Goal: Navigation & Orientation: Find specific page/section

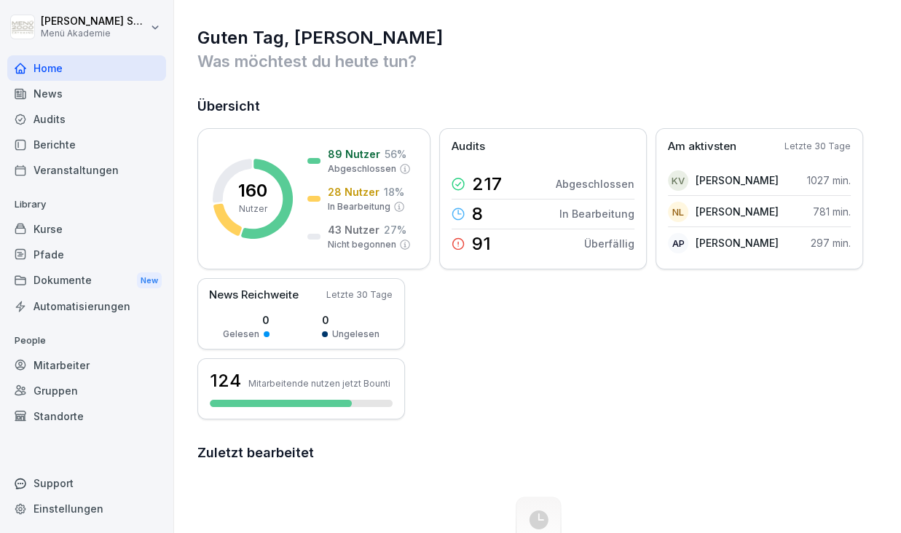
click at [84, 127] on div "Audits" at bounding box center [86, 118] width 159 height 25
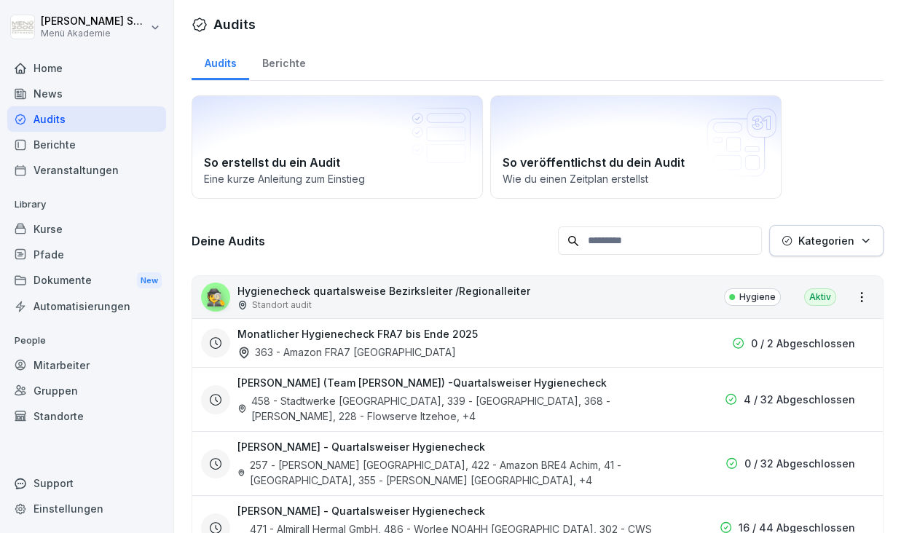
click at [82, 149] on div "Berichte" at bounding box center [86, 144] width 159 height 25
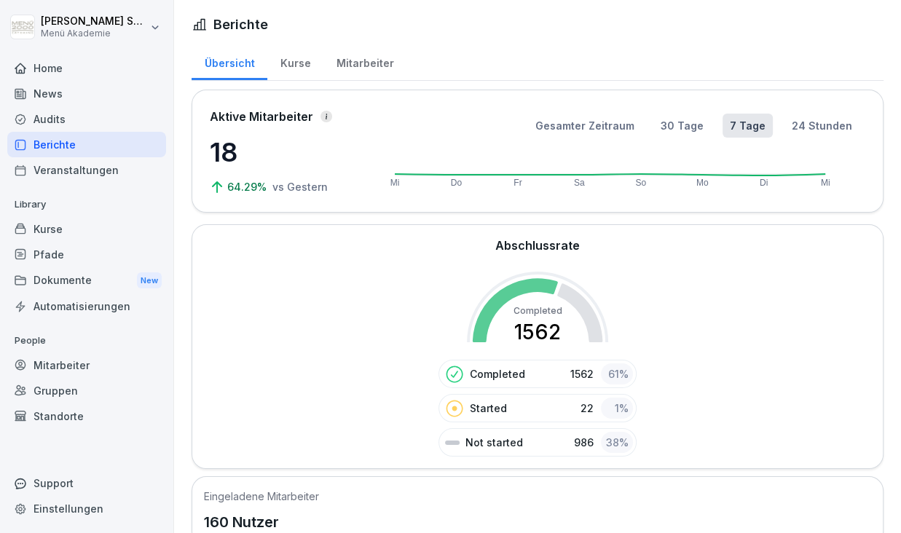
click at [68, 65] on div "Home" at bounding box center [86, 67] width 159 height 25
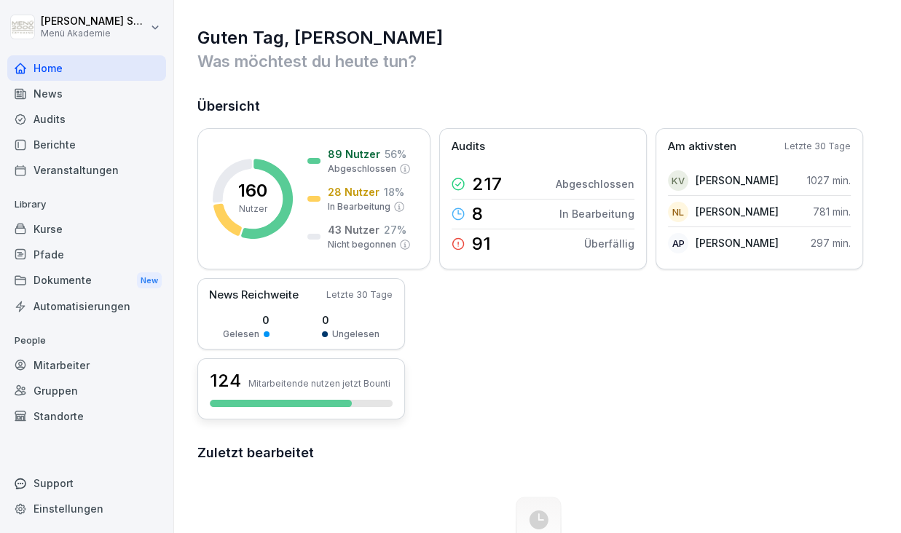
click at [330, 376] on div "124 Mitarbeitende nutzen jetzt Bounti" at bounding box center [301, 380] width 183 height 25
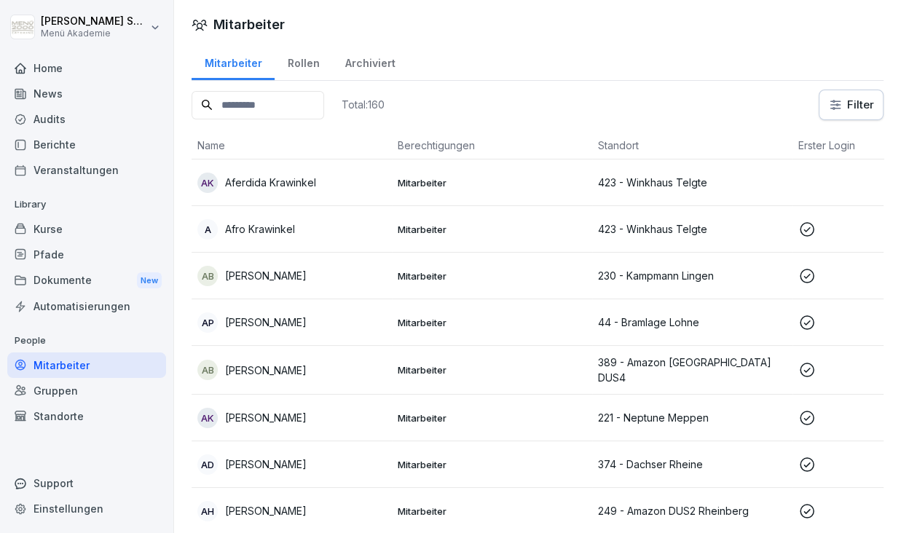
click at [302, 113] on input at bounding box center [258, 105] width 133 height 28
click at [55, 141] on div "Berichte" at bounding box center [86, 144] width 159 height 25
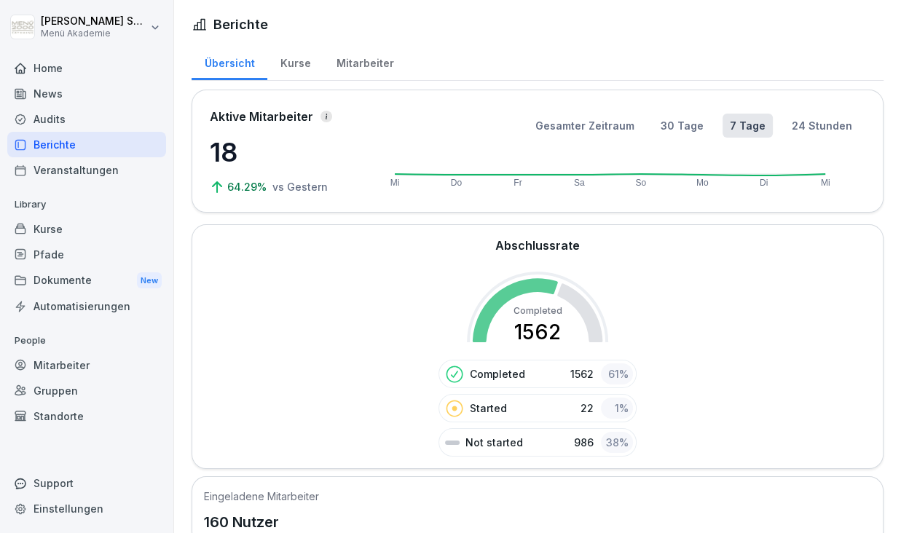
click at [359, 55] on div "Mitarbeiter" at bounding box center [364, 61] width 83 height 37
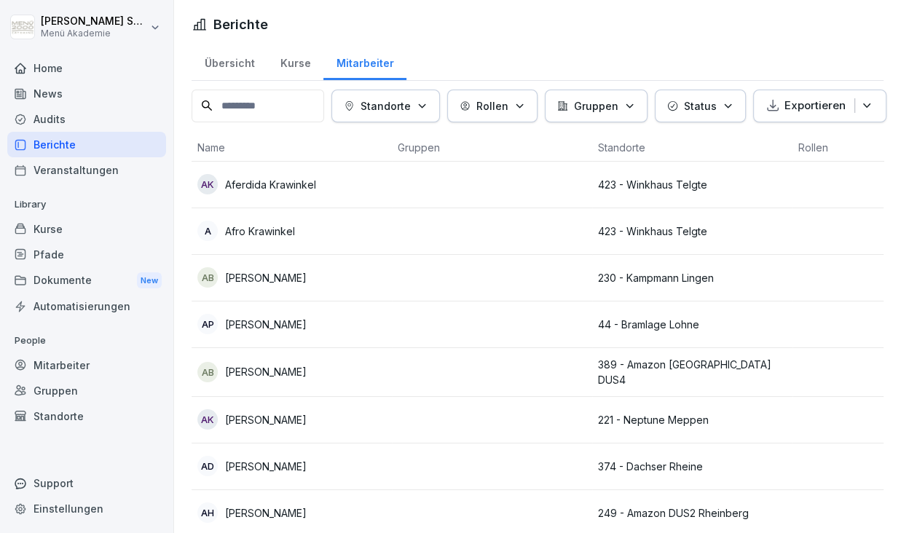
click at [54, 403] on div "Standorte" at bounding box center [86, 415] width 159 height 25
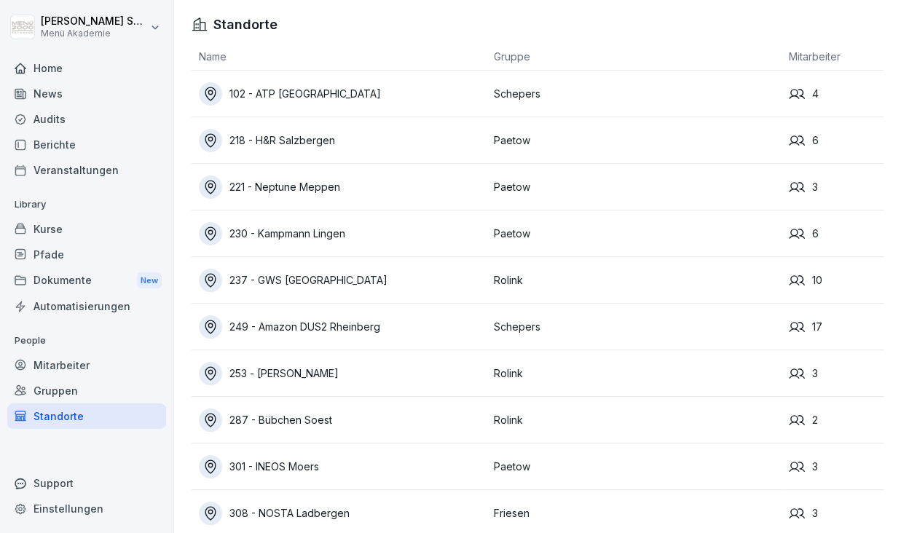
click at [301, 95] on div "102 - ATP [GEOGRAPHIC_DATA]" at bounding box center [343, 93] width 288 height 23
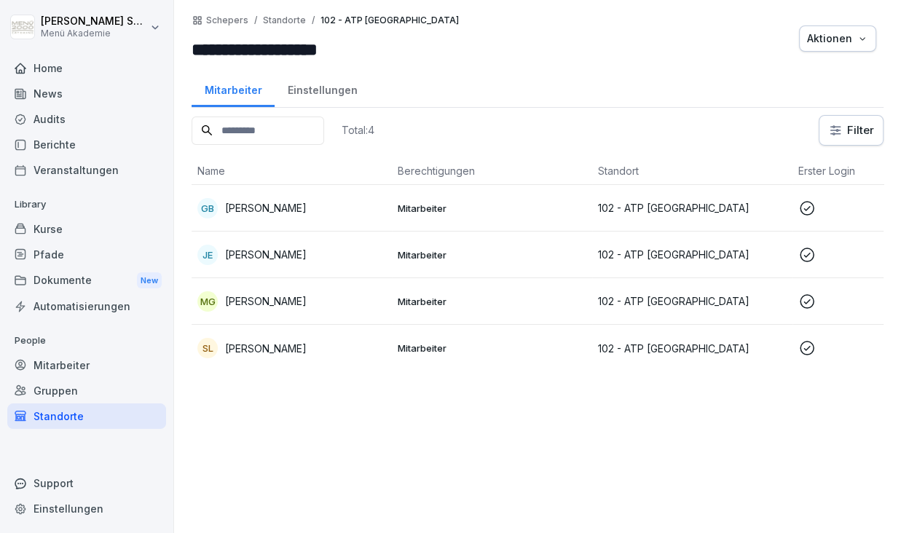
click at [52, 74] on div "Home" at bounding box center [86, 67] width 159 height 25
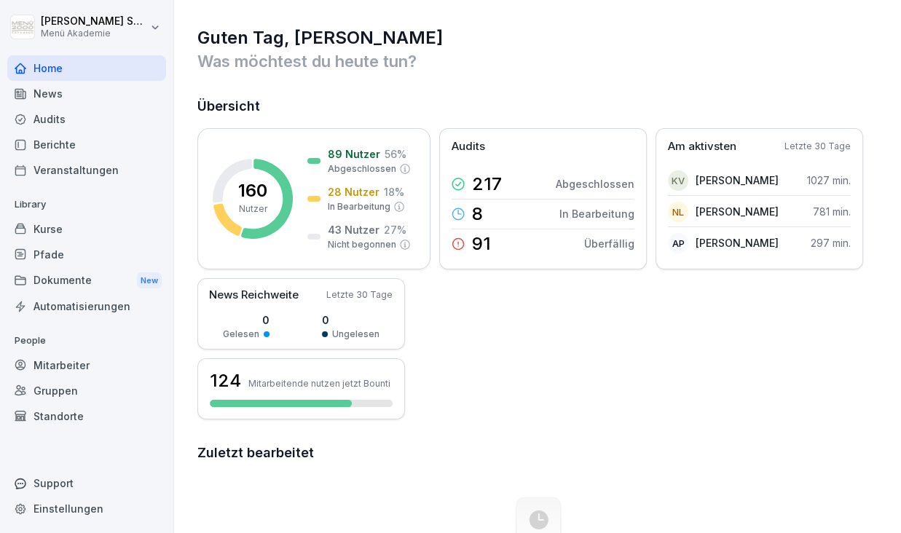
click at [167, 31] on div "[PERSON_NAME] Menü Akademie Home News Audits Berichte Veranstaltungen Library K…" at bounding box center [87, 266] width 174 height 533
